Goal: Navigation & Orientation: Find specific page/section

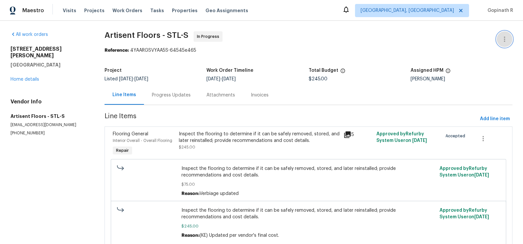
click at [506, 41] on icon "button" at bounding box center [505, 39] width 8 height 8
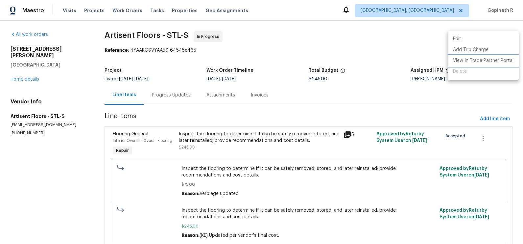
click at [466, 58] on li "View In Trade Partner Portal" at bounding box center [483, 60] width 71 height 11
